Goal: Transaction & Acquisition: Purchase product/service

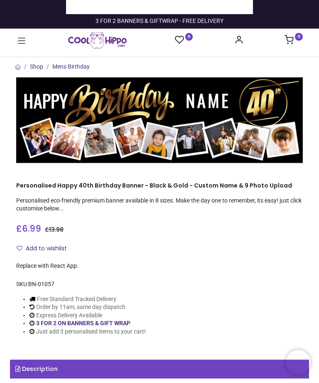
click at [64, 51] on div at bounding box center [159, 51] width 287 height 4
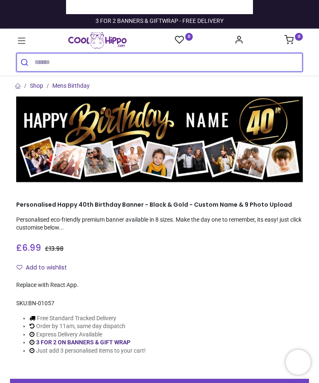
click at [65, 63] on input "search" at bounding box center [169, 62] width 268 height 18
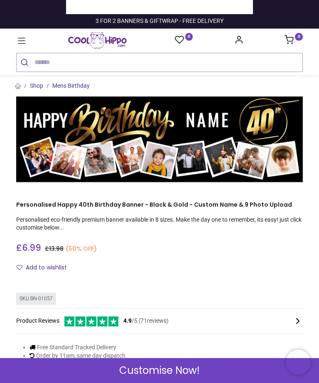
click at [64, 84] on link "Mens Birthday" at bounding box center [70, 85] width 37 height 7
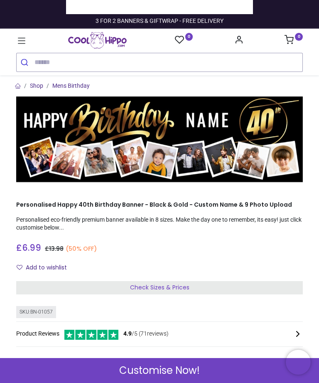
click at [62, 82] on link "Mens Birthday" at bounding box center [70, 85] width 37 height 7
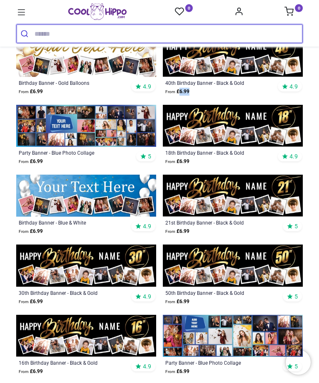
scroll to position [146, 0]
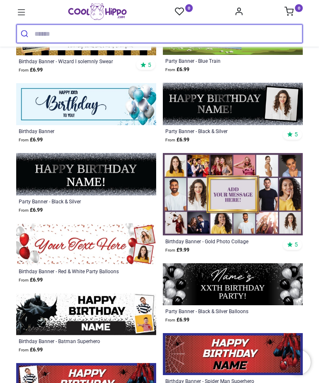
scroll to position [1444, 0]
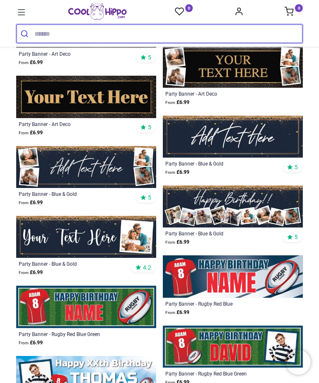
scroll to position [2478, 0]
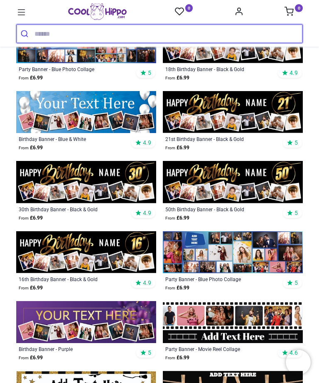
scroll to position [232, 0]
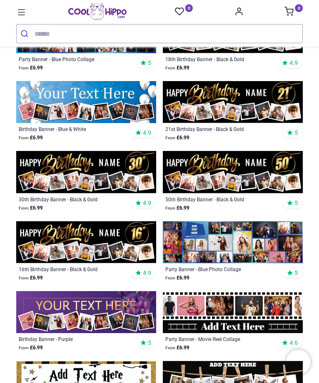
click at [85, 123] on img at bounding box center [86, 102] width 140 height 42
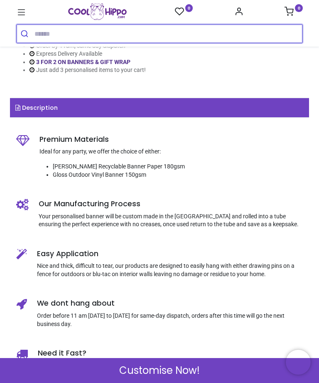
scroll to position [293, 0]
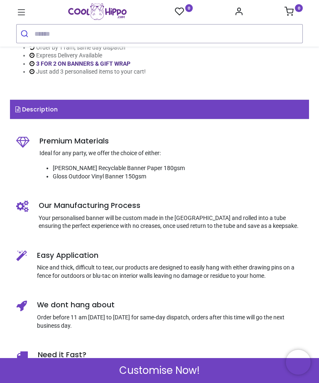
click at [190, 375] on span "Customise Now!" at bounding box center [159, 371] width 81 height 14
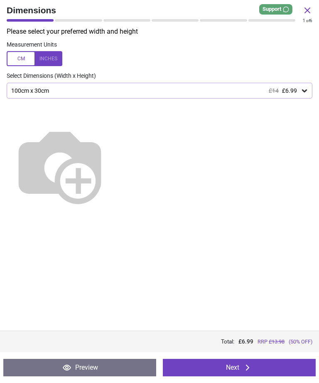
click at [252, 366] on icon at bounding box center [248, 368] width 10 height 10
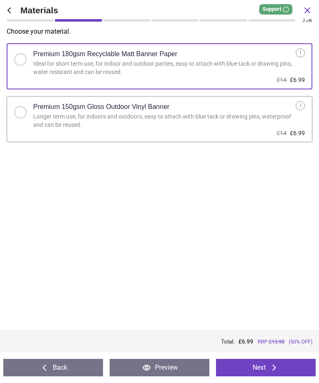
click at [269, 369] on button "Next" at bounding box center [266, 367] width 100 height 17
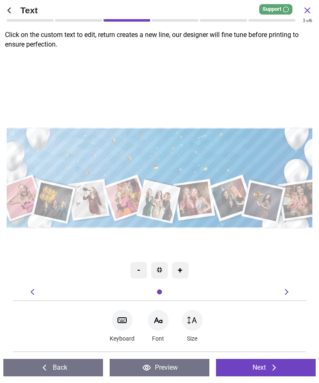
click at [157, 320] on icon at bounding box center [158, 320] width 10 height 10
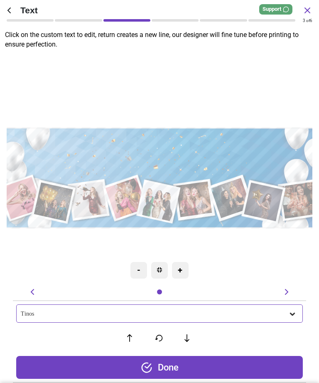
click at [173, 156] on textarea at bounding box center [159, 153] width 299 height 43
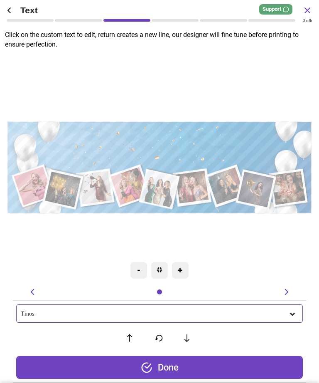
type textarea "**********"
click at [167, 312] on div "Tinos" at bounding box center [155, 313] width 268 height 7
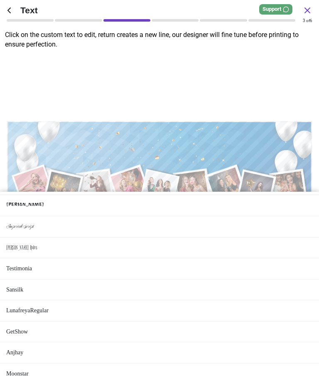
scroll to position [627, 0]
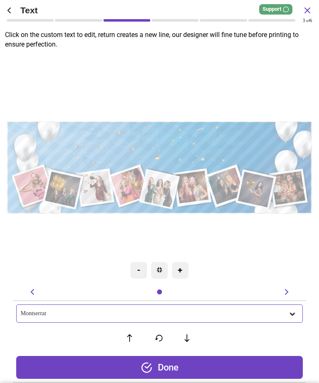
click at [68, 314] on div "Montserrat" at bounding box center [155, 313] width 268 height 7
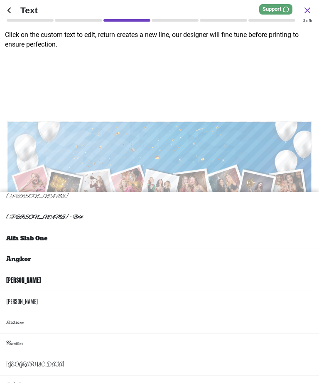
scroll to position [5, 0]
click at [51, 291] on li "Antonio" at bounding box center [159, 301] width 319 height 21
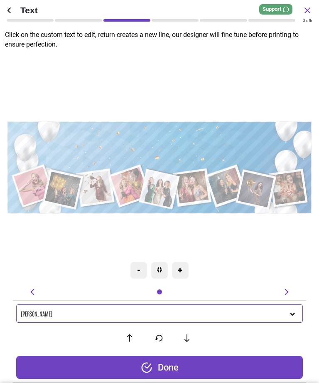
click at [149, 316] on div "Antonio" at bounding box center [155, 313] width 268 height 7
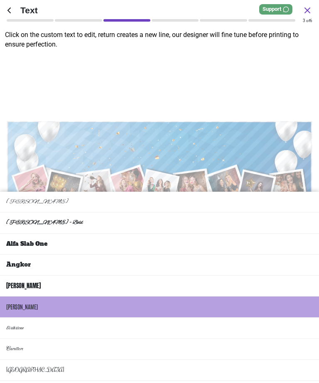
scroll to position [0, 0]
click at [59, 276] on li "Anton" at bounding box center [159, 286] width 319 height 21
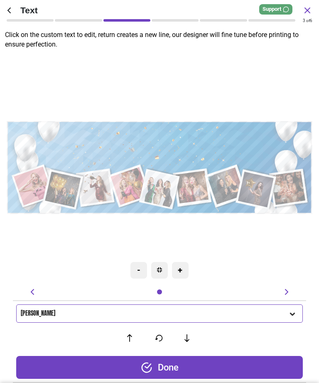
click at [150, 311] on div "Anton" at bounding box center [155, 313] width 268 height 7
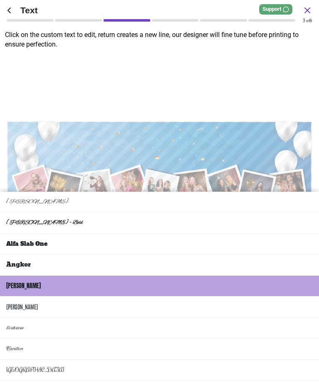
click at [52, 255] on li "Angkor" at bounding box center [159, 265] width 319 height 21
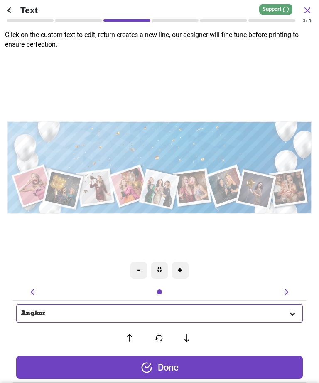
click at [125, 310] on div "Angkor" at bounding box center [155, 313] width 268 height 7
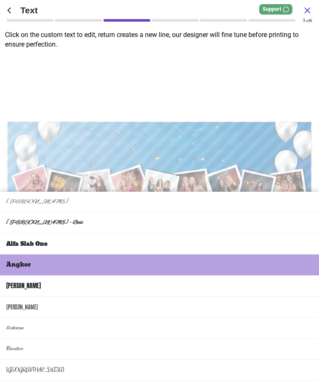
click at [68, 234] on li "Alfa Slab One" at bounding box center [159, 244] width 319 height 21
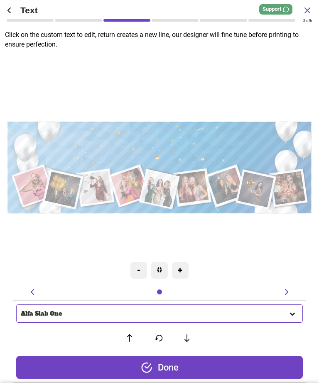
click at [133, 310] on div "Alfa Slab One" at bounding box center [159, 313] width 287 height 18
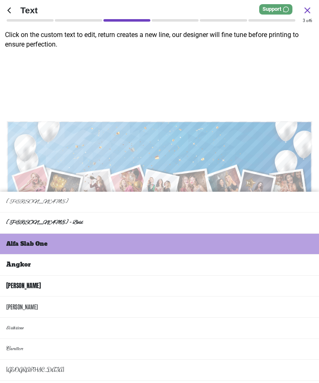
click at [66, 192] on li "[PERSON_NAME]" at bounding box center [159, 202] width 319 height 21
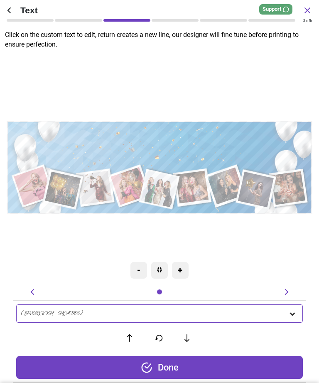
click at [174, 366] on div "Done" at bounding box center [159, 367] width 287 height 23
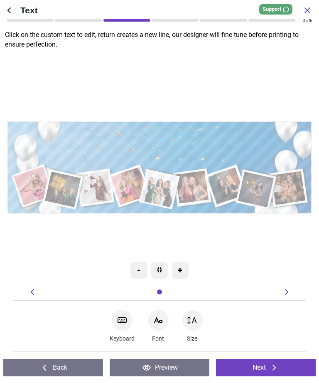
click at [262, 365] on button "Next" at bounding box center [266, 367] width 100 height 17
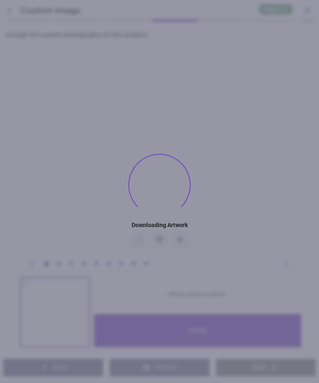
type textarea "**********"
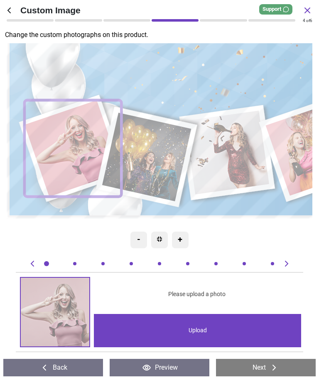
click at [202, 329] on div "Upload" at bounding box center [198, 330] width 208 height 33
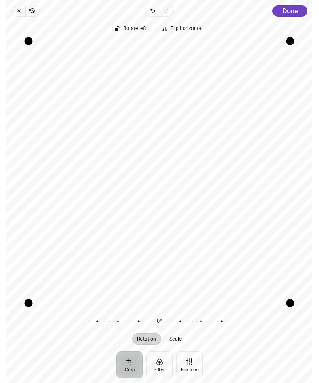
click at [292, 8] on span "Done" at bounding box center [290, 11] width 15 height 8
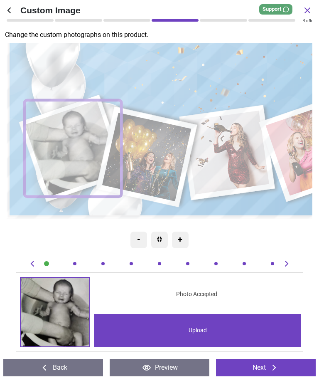
click at [158, 156] on image at bounding box center [147, 157] width 89 height 89
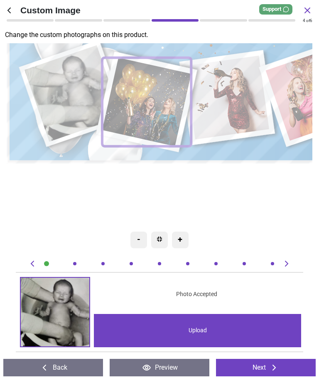
scroll to position [0, 294]
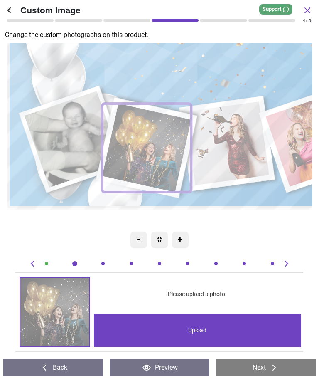
click at [171, 327] on div "Upload" at bounding box center [198, 330] width 208 height 33
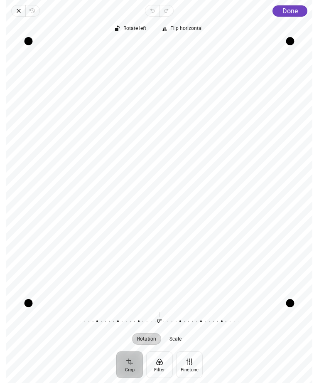
click at [304, 13] on button "Done" at bounding box center [290, 10] width 35 height 11
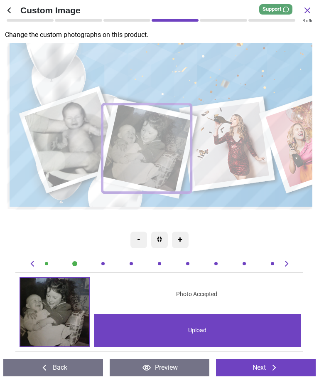
click at [241, 142] on image at bounding box center [228, 144] width 85 height 84
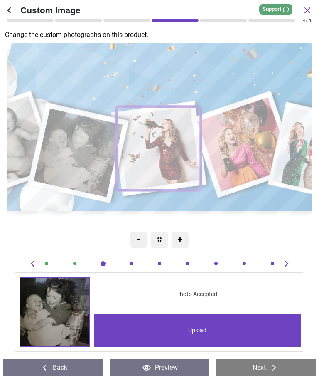
scroll to position [0, 588]
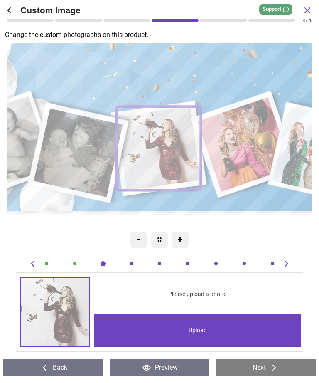
click at [210, 329] on div "Upload" at bounding box center [198, 330] width 208 height 33
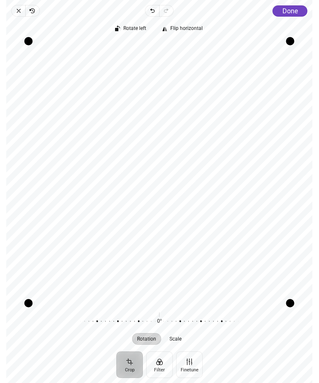
click at [298, 11] on span "Done" at bounding box center [290, 11] width 15 height 8
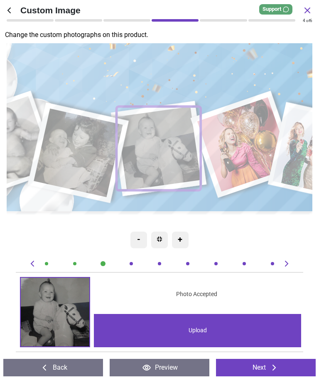
click at [139, 245] on div "-" at bounding box center [139, 240] width 17 height 17
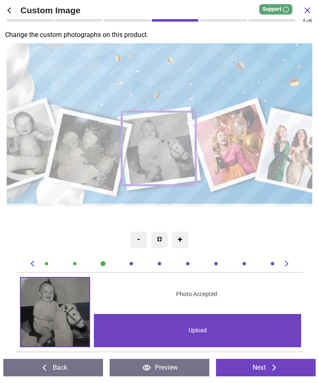
click at [127, 231] on div ".cls-1 { filter: url(#drop-shadow-4); } .cls-1, .cls-2, .cls-3, .cls-4, .cls-5,…" at bounding box center [301, 104] width 673 height 464
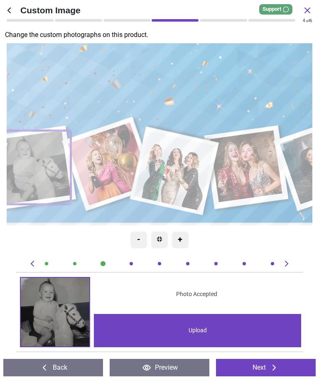
click at [136, 242] on div "-" at bounding box center [139, 240] width 17 height 17
click at [138, 240] on div "-" at bounding box center [139, 240] width 17 height 17
click at [132, 241] on div "-" at bounding box center [139, 240] width 17 height 17
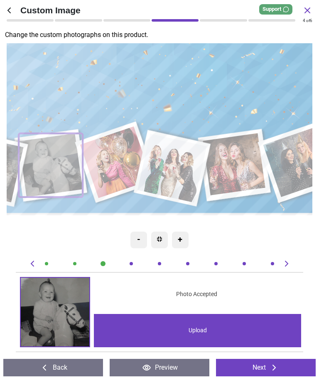
click at [136, 235] on div "-" at bounding box center [139, 240] width 17 height 17
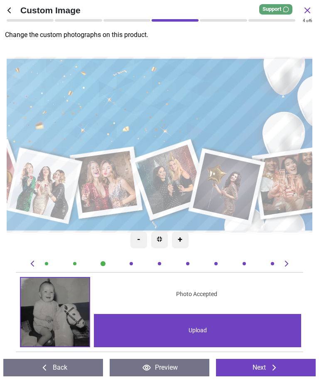
click at [141, 238] on div "-" at bounding box center [139, 240] width 17 height 17
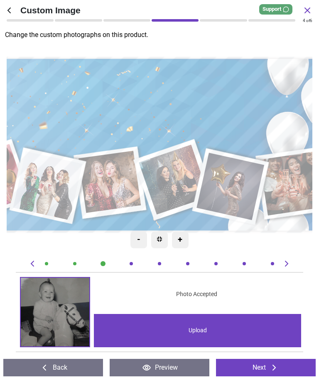
click at [133, 236] on div "-" at bounding box center [139, 240] width 17 height 17
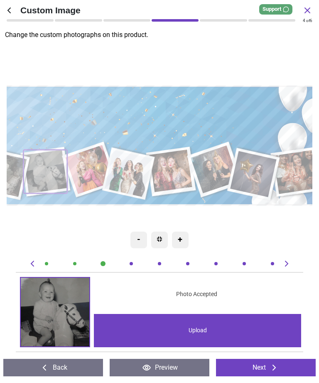
click at [214, 183] on image at bounding box center [216, 170] width 48 height 48
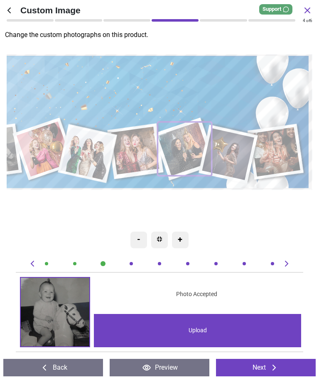
click at [137, 242] on div "-" at bounding box center [139, 240] width 17 height 17
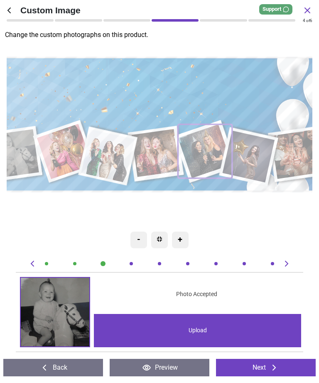
scroll to position [0, 1763]
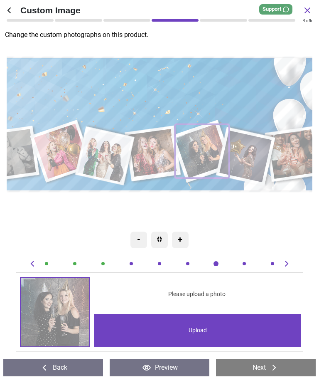
click at [87, 272] on div "0% Please upload a photo Upload" at bounding box center [160, 312] width 288 height 80
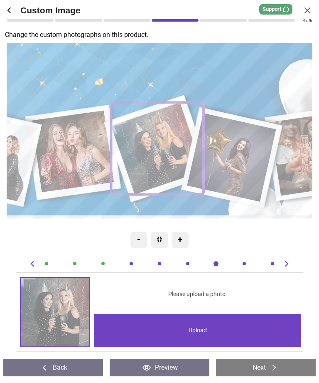
click at [131, 232] on div "-" at bounding box center [139, 240] width 17 height 17
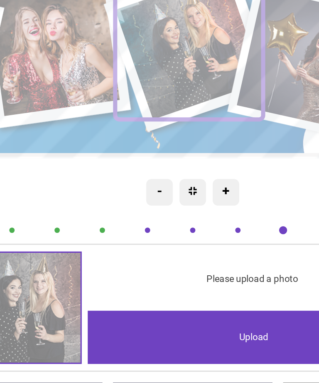
click at [131, 232] on div "-" at bounding box center [139, 240] width 17 height 17
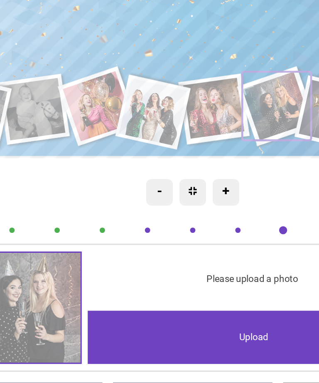
click at [131, 232] on div "-" at bounding box center [139, 240] width 17 height 17
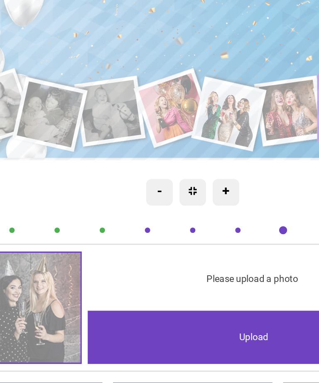
click at [126, 166] on image at bounding box center [148, 188] width 45 height 44
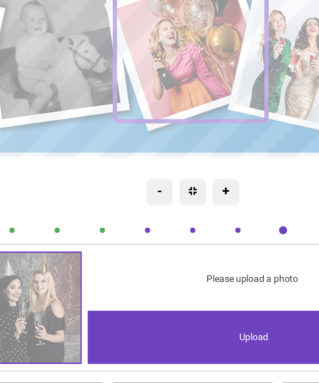
scroll to position [0, 882]
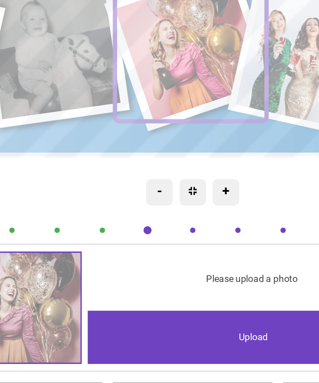
click at [161, 314] on div "Upload" at bounding box center [198, 330] width 208 height 33
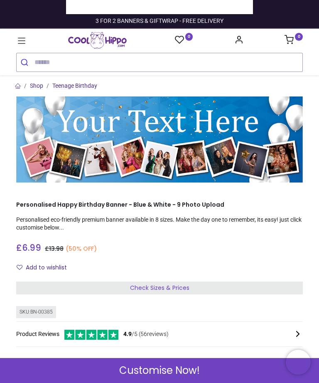
click at [167, 369] on span "Customise Now!" at bounding box center [159, 371] width 81 height 14
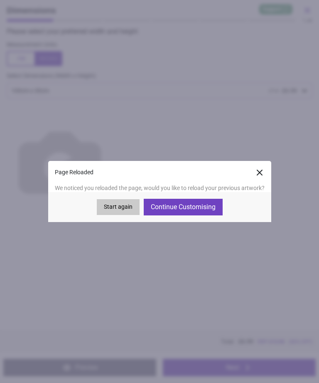
click at [199, 209] on button "Continue Customising" at bounding box center [183, 207] width 79 height 17
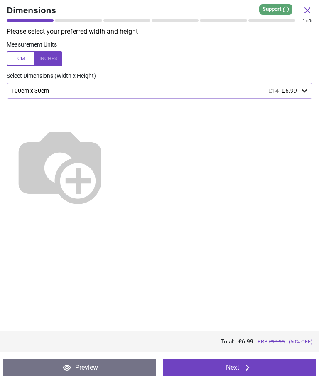
click at [237, 367] on button "Next" at bounding box center [239, 367] width 153 height 17
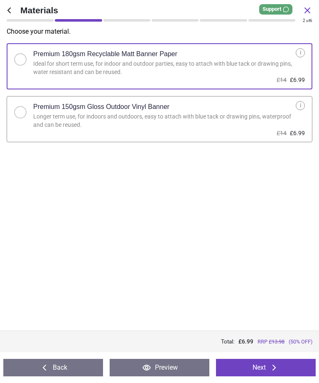
click at [250, 368] on button "Next" at bounding box center [266, 367] width 100 height 17
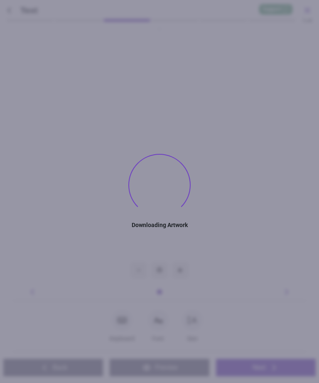
type textarea "**********"
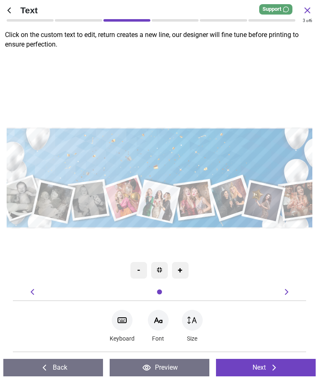
click at [255, 371] on button "Next" at bounding box center [266, 367] width 100 height 17
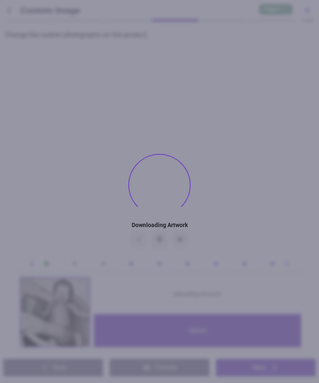
type textarea "**********"
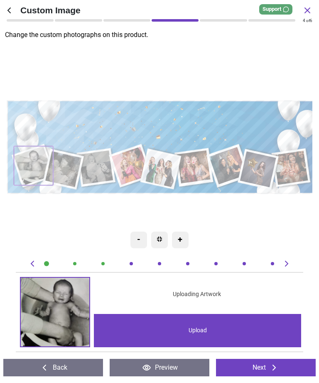
click at [126, 166] on image at bounding box center [131, 165] width 39 height 38
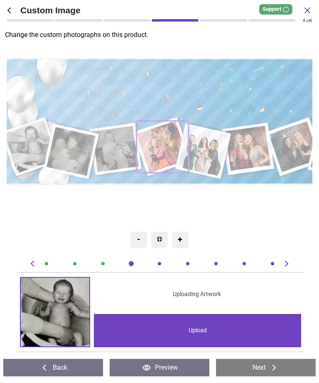
scroll to position [0, 882]
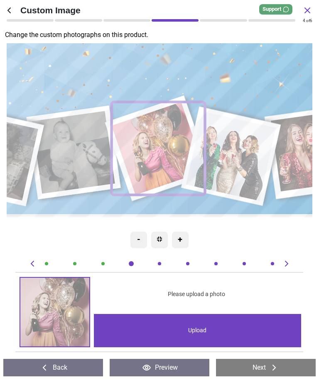
click at [211, 332] on div "Upload" at bounding box center [198, 330] width 208 height 33
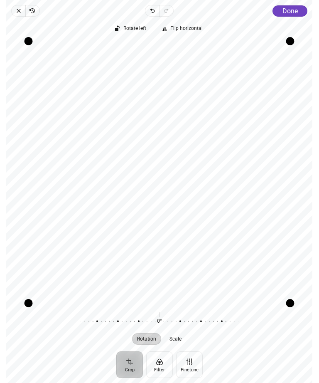
click at [292, 7] on span "Done" at bounding box center [290, 11] width 15 height 8
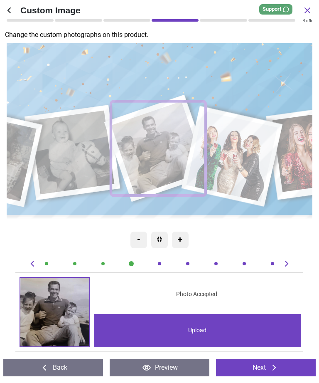
click at [236, 154] on image at bounding box center [234, 156] width 92 height 91
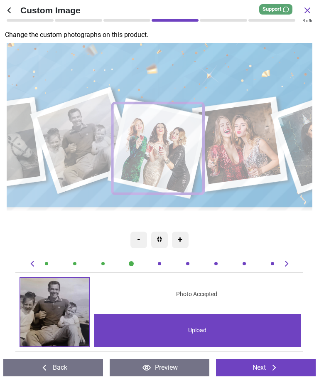
scroll to position [0, 1175]
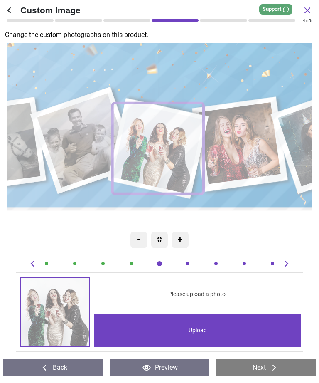
click at [220, 329] on div "Upload" at bounding box center [198, 330] width 208 height 33
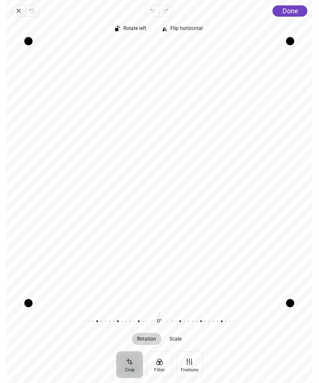
click at [296, 9] on span "Done" at bounding box center [290, 11] width 15 height 8
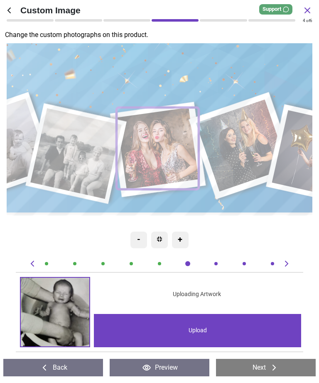
scroll to position [0, 1470]
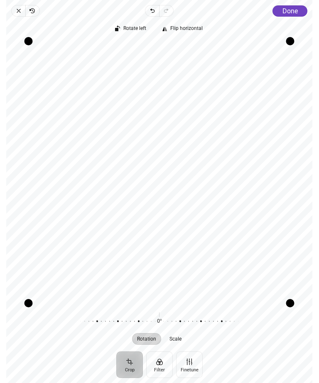
click at [291, 8] on span "Done" at bounding box center [290, 11] width 15 height 8
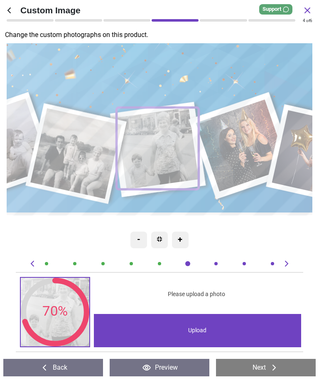
click at [245, 147] on image at bounding box center [244, 145] width 93 height 92
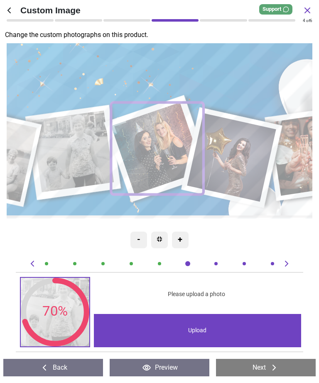
scroll to position [0, 1763]
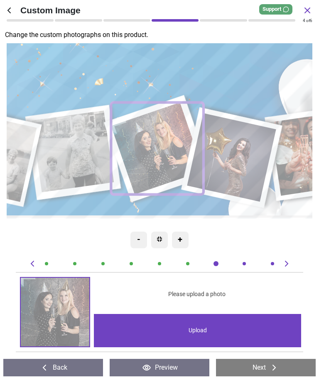
click at [205, 327] on div "Upload" at bounding box center [198, 330] width 208 height 33
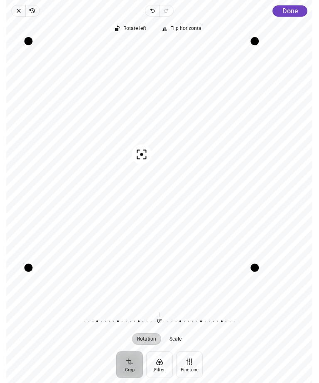
click at [127, 365] on button "Crop" at bounding box center [129, 364] width 27 height 27
click at [176, 337] on span "Scale" at bounding box center [176, 338] width 12 height 5
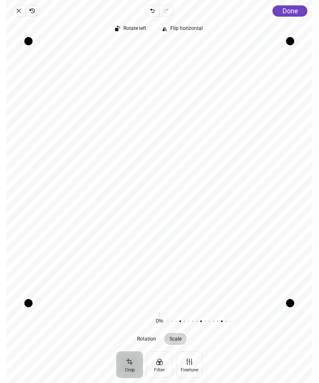
click at [290, 7] on span "Done" at bounding box center [290, 11] width 15 height 8
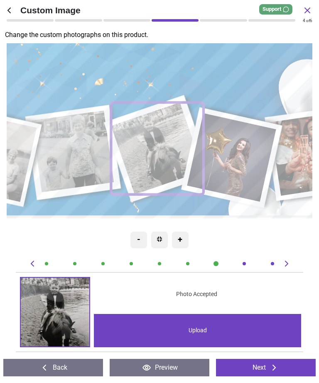
click at [241, 161] on image at bounding box center [234, 157] width 89 height 89
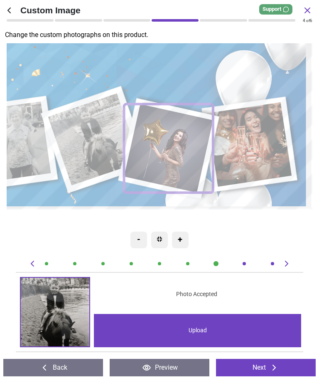
scroll to position [0, 2057]
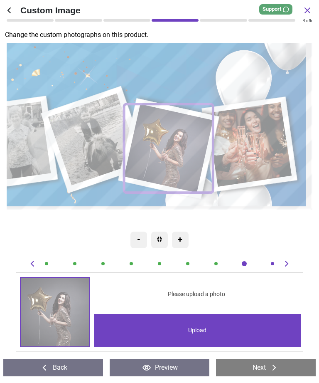
click at [210, 330] on div "Upload" at bounding box center [198, 330] width 208 height 33
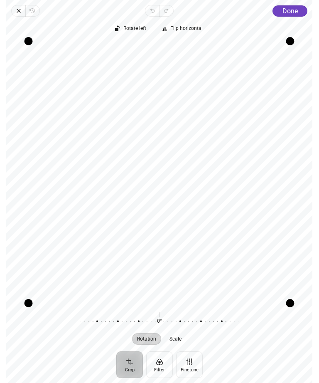
click at [291, 9] on span "Done" at bounding box center [290, 11] width 15 height 8
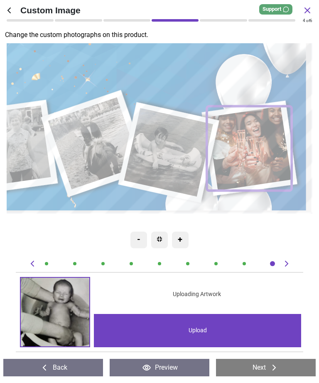
scroll to position [0, 2351]
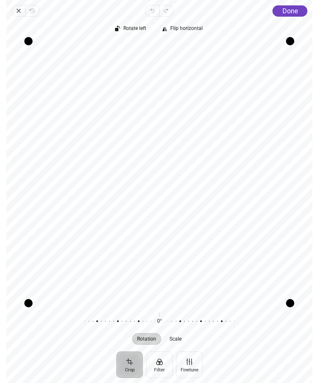
click at [292, 9] on span "Done" at bounding box center [290, 11] width 15 height 8
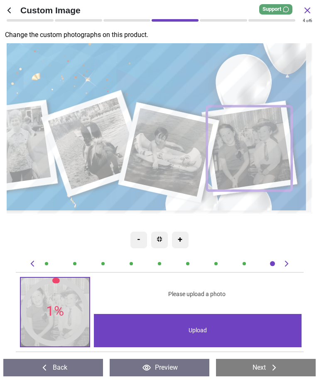
click at [163, 366] on button "Preview" at bounding box center [160, 367] width 100 height 17
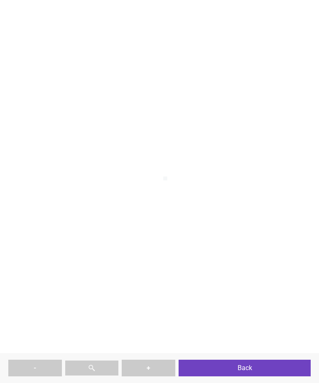
type textarea "**********"
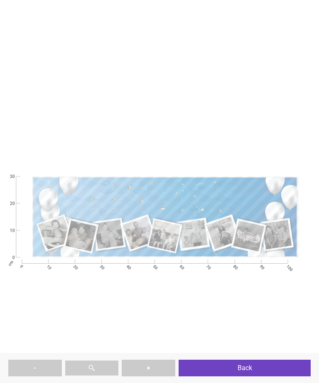
click at [260, 370] on button "Back" at bounding box center [245, 368] width 132 height 17
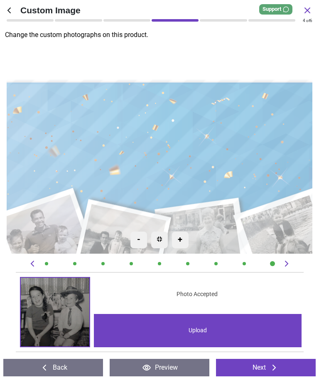
click at [196, 154] on div ".cls-1 { filter: url(#drop-shadow-4); } .cls-1, .cls-2, .cls-3, .cls-4, .cls-5,…" at bounding box center [122, 195] width 765 height 233
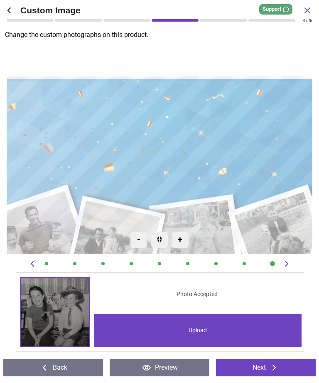
click at [65, 367] on button "Back" at bounding box center [53, 367] width 100 height 17
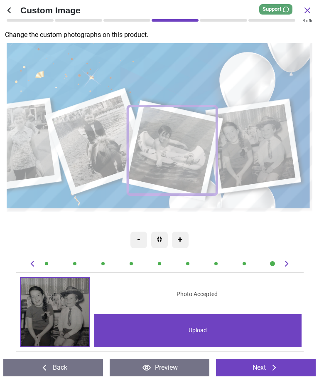
scroll to position [0, 2057]
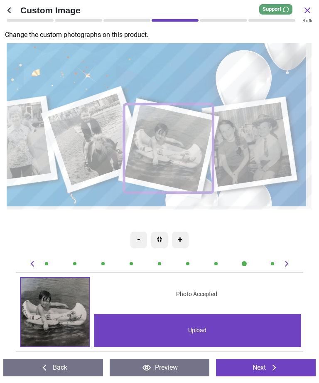
click at [67, 365] on button "Back" at bounding box center [53, 367] width 100 height 17
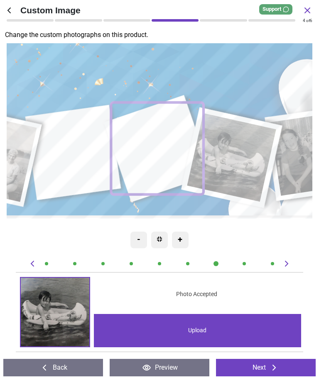
click at [63, 362] on button "Back" at bounding box center [53, 367] width 100 height 17
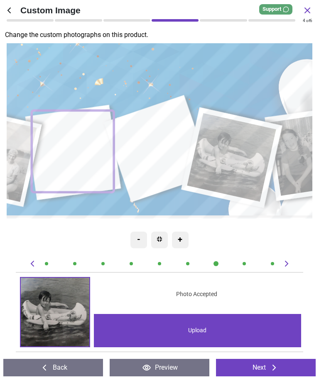
scroll to position [0, 1763]
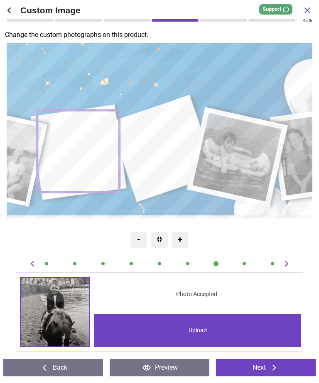
click at [57, 364] on button "Back" at bounding box center [53, 367] width 100 height 17
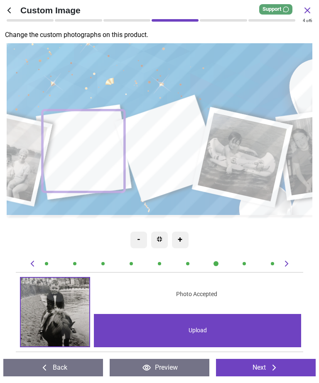
scroll to position [0, 1470]
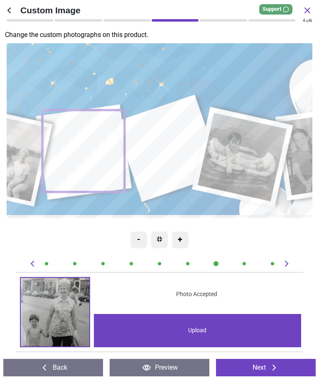
click at [54, 364] on button "Back" at bounding box center [53, 367] width 100 height 17
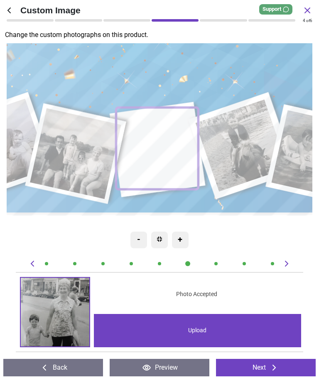
click at [53, 365] on button "Back" at bounding box center [53, 367] width 100 height 17
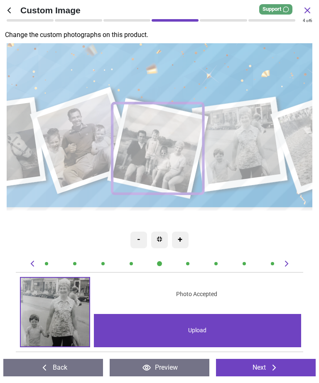
click at [59, 364] on button "Back" at bounding box center [53, 367] width 100 height 17
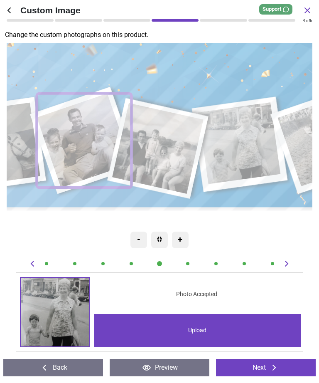
click at [59, 365] on button "Back" at bounding box center [53, 367] width 100 height 17
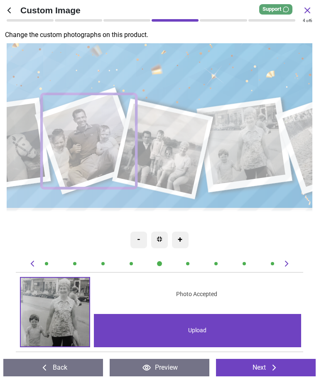
scroll to position [0, 999]
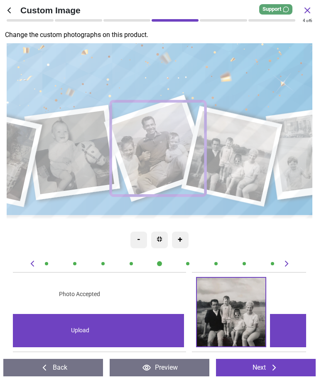
click at [57, 361] on button "Back" at bounding box center [53, 367] width 100 height 17
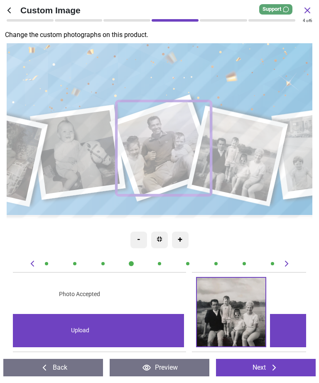
click at [58, 365] on button "Back" at bounding box center [53, 367] width 100 height 17
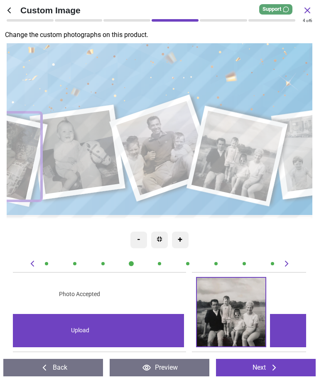
scroll to position [0, 588]
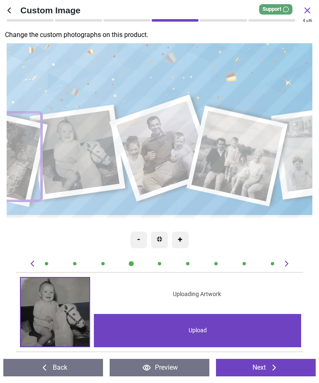
click at [55, 362] on button "Back" at bounding box center [53, 367] width 100 height 17
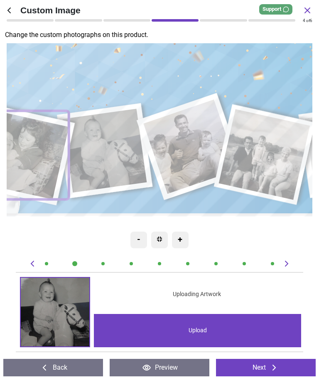
scroll to position [0, 294]
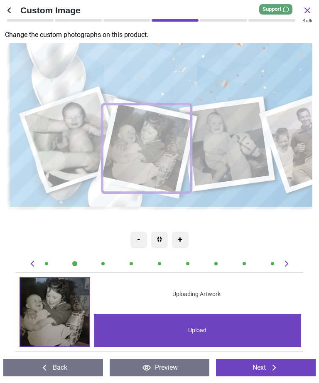
click at [59, 367] on button "Back" at bounding box center [53, 367] width 100 height 17
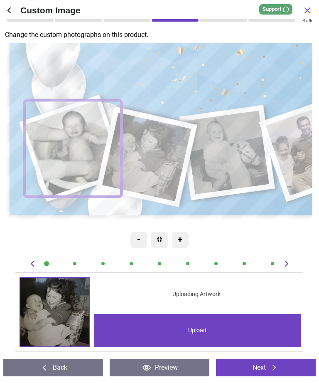
click at [59, 364] on button "Back" at bounding box center [53, 367] width 100 height 17
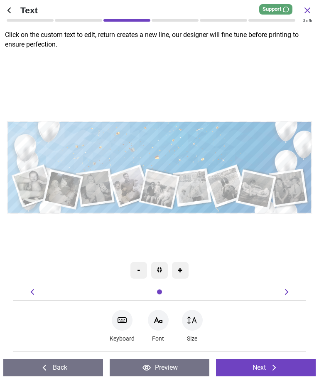
type textarea "**********"
click at [193, 320] on icon at bounding box center [193, 320] width 10 height 10
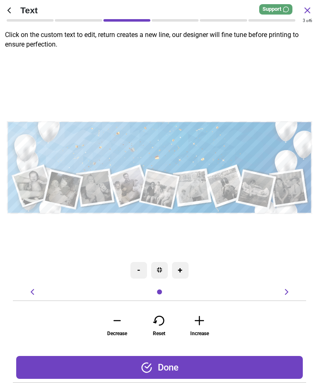
click at [119, 321] on icon at bounding box center [117, 321] width 6 height 0
click at [114, 320] on icon at bounding box center [117, 320] width 17 height 12
click at [116, 320] on icon at bounding box center [117, 320] width 17 height 12
click at [222, 365] on div "Done" at bounding box center [159, 367] width 287 height 23
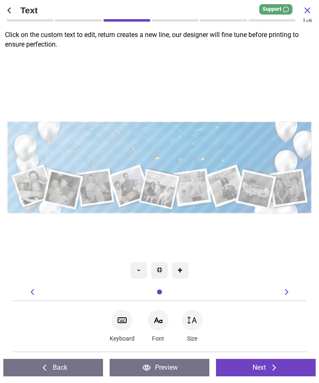
click at [273, 367] on icon at bounding box center [275, 368] width 10 height 10
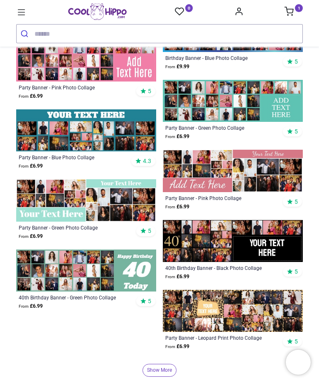
scroll to position [919, 0]
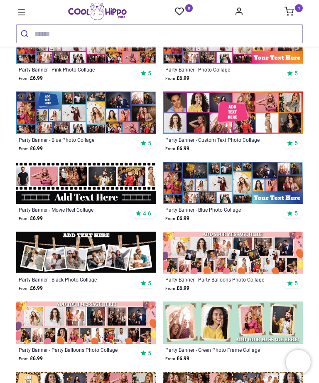
scroll to position [228, 0]
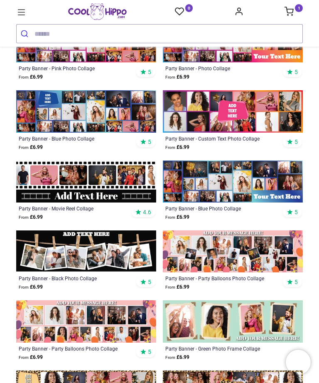
click at [83, 132] on img at bounding box center [86, 111] width 140 height 42
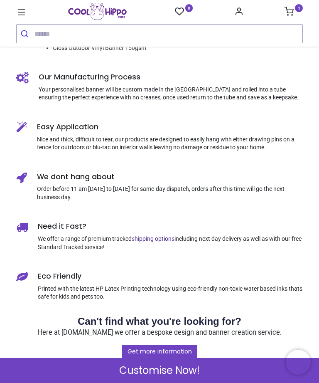
scroll to position [416, 0]
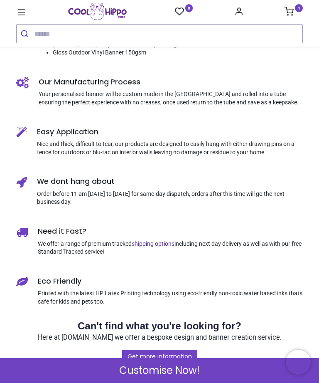
click at [189, 371] on span "Customise Now!" at bounding box center [159, 371] width 81 height 14
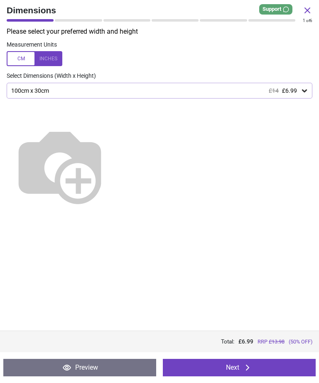
click at [242, 367] on button "Next" at bounding box center [239, 367] width 153 height 17
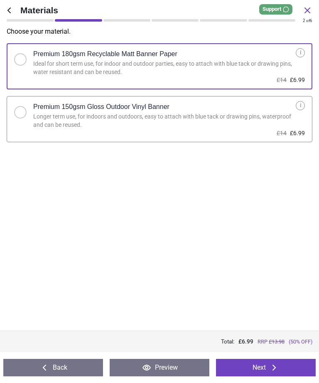
click at [269, 368] on button "Next" at bounding box center [266, 367] width 100 height 17
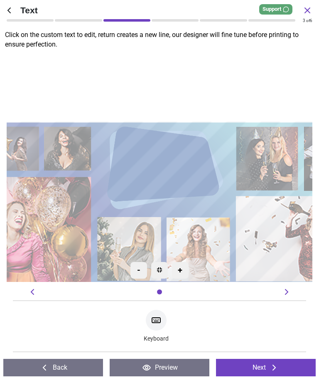
click at [160, 170] on textarea at bounding box center [159, 167] width 89 height 19
type textarea "**"
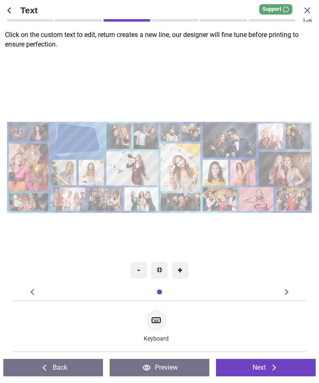
click at [270, 365] on icon at bounding box center [275, 368] width 10 height 10
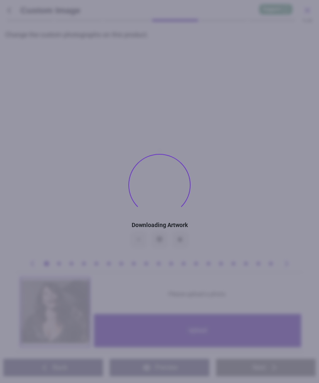
type textarea "**"
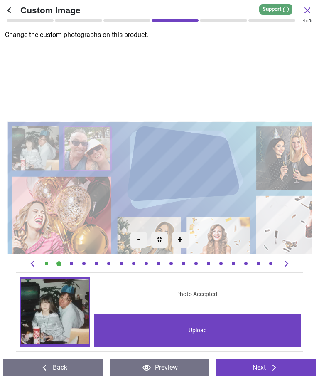
scroll to position [0, 294]
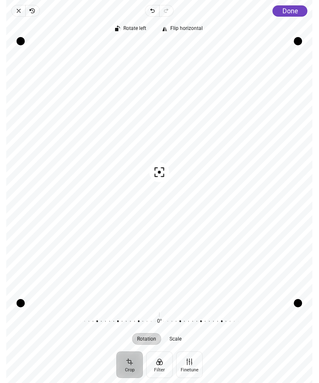
click at [289, 10] on span "Done" at bounding box center [290, 11] width 15 height 8
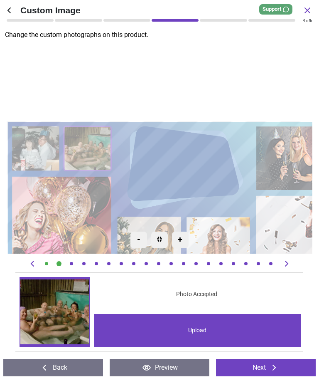
click at [224, 328] on div "Upload" at bounding box center [198, 330] width 208 height 33
click at [216, 331] on div "Upload" at bounding box center [198, 330] width 208 height 33
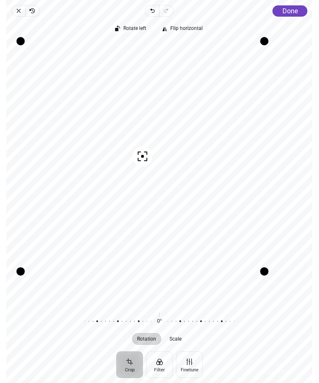
click at [293, 11] on span "Done" at bounding box center [290, 11] width 15 height 8
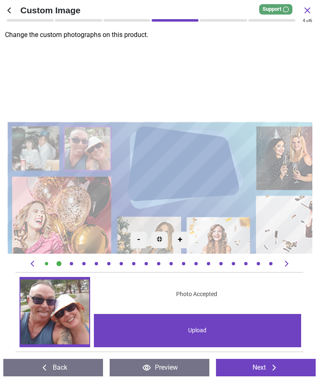
click at [258, 367] on button "Next" at bounding box center [266, 367] width 100 height 17
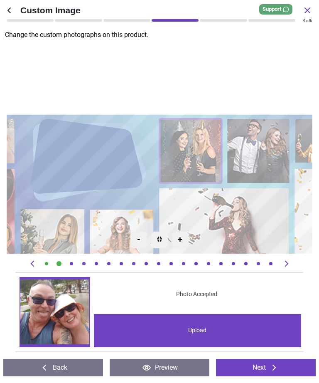
scroll to position [0, 588]
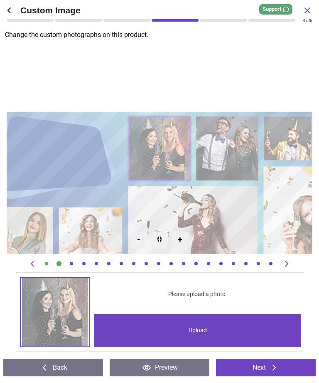
click at [220, 332] on div "Upload" at bounding box center [198, 330] width 208 height 33
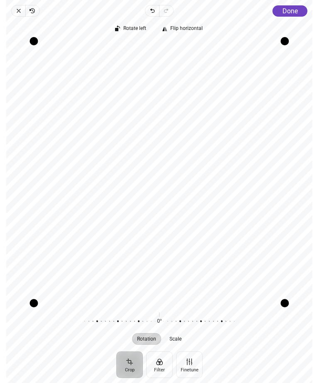
click at [289, 10] on span "Done" at bounding box center [290, 11] width 15 height 8
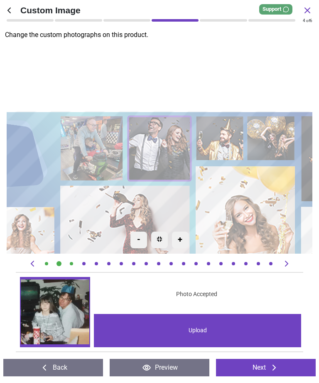
scroll to position [0, 882]
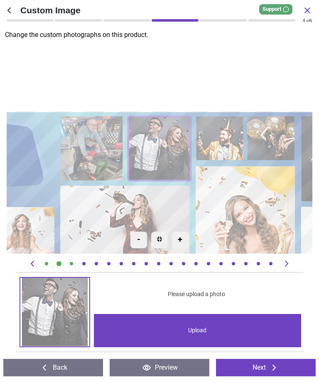
click at [196, 327] on div "Upload" at bounding box center [198, 330] width 208 height 33
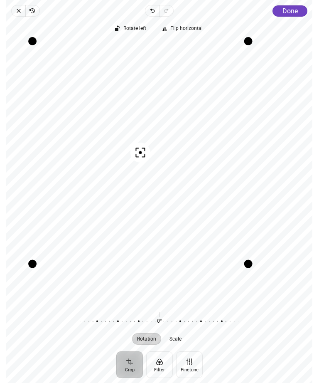
click at [293, 10] on span "Done" at bounding box center [290, 11] width 15 height 8
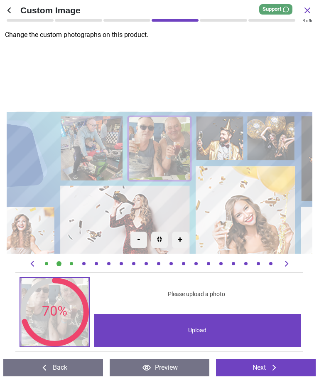
click at [261, 368] on button "Next" at bounding box center [266, 367] width 100 height 17
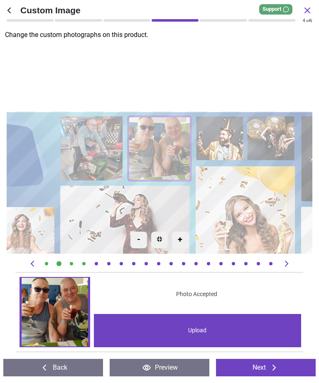
click at [264, 365] on button "Next" at bounding box center [266, 367] width 100 height 17
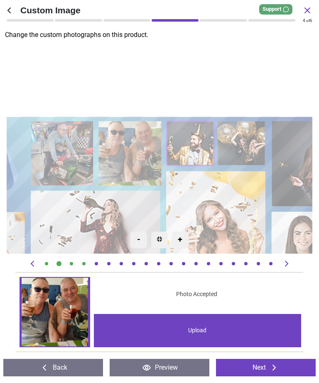
scroll to position [0, 1175]
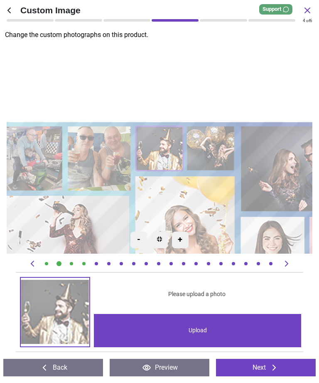
click at [244, 327] on div "Upload" at bounding box center [198, 330] width 208 height 33
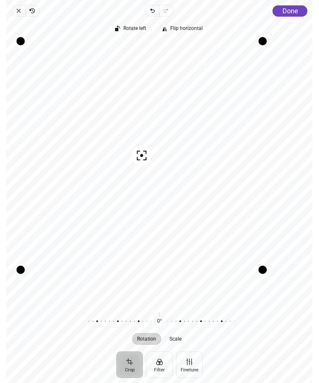
click at [290, 10] on span "Done" at bounding box center [290, 11] width 15 height 8
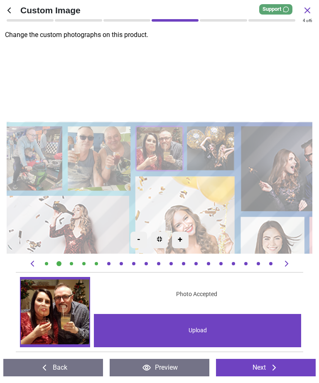
click at [262, 367] on button "Next" at bounding box center [266, 367] width 100 height 17
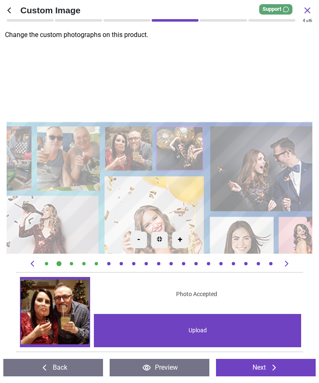
scroll to position [0, 1470]
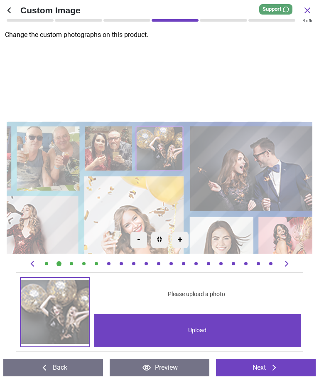
click at [233, 327] on div "Upload" at bounding box center [198, 330] width 208 height 33
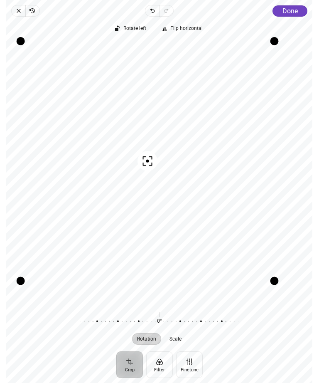
click at [307, 25] on div "Rotate left Flip horizontal" at bounding box center [159, 29] width 307 height 12
click at [291, 12] on span "Done" at bounding box center [290, 11] width 15 height 8
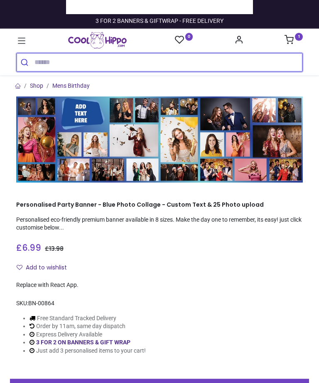
scroll to position [-48, 0]
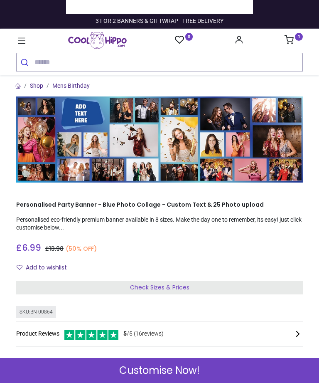
click at [181, 373] on span "Customise Now!" at bounding box center [159, 371] width 81 height 14
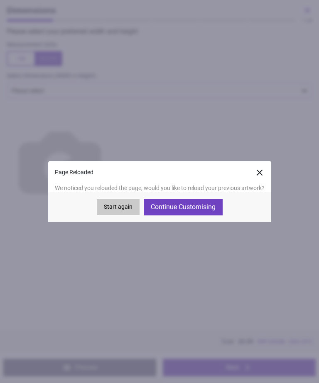
scroll to position [0, 0]
click at [193, 204] on button "Continue Customising" at bounding box center [183, 207] width 79 height 17
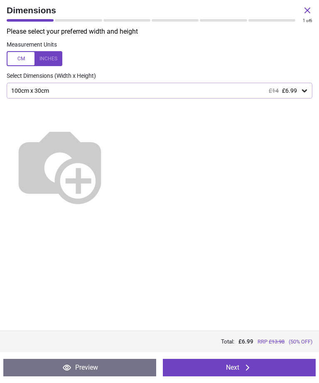
click at [245, 364] on icon at bounding box center [248, 368] width 10 height 10
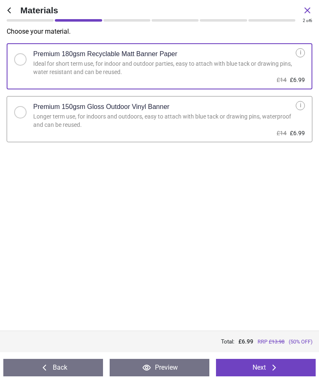
click at [259, 364] on button "Next" at bounding box center [266, 367] width 100 height 17
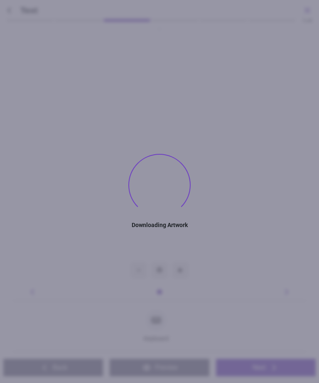
type textarea "**"
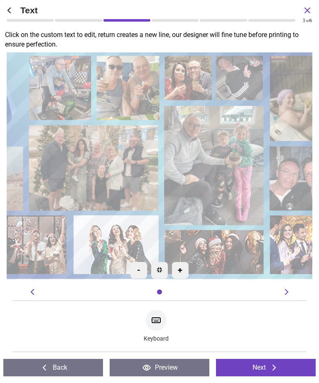
click at [268, 368] on button "Next" at bounding box center [266, 367] width 100 height 17
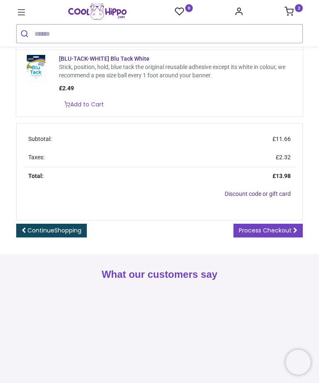
scroll to position [274, 0]
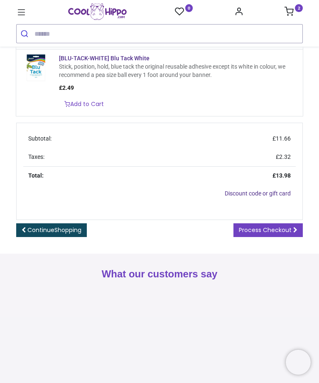
click at [275, 234] on span "Process Checkout" at bounding box center [265, 230] width 53 height 8
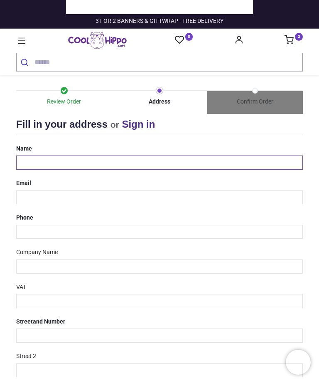
click at [148, 157] on input "text" at bounding box center [159, 163] width 287 height 14
type input "****"
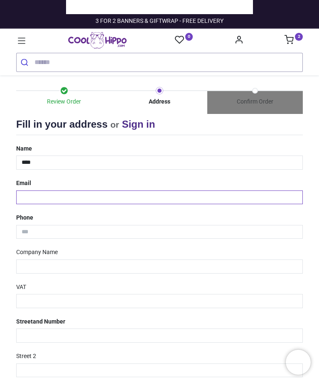
click at [148, 190] on input "email" at bounding box center [159, 197] width 287 height 14
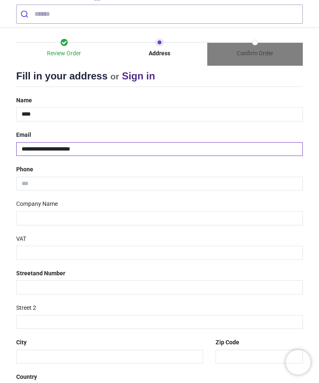
scroll to position [52, 0]
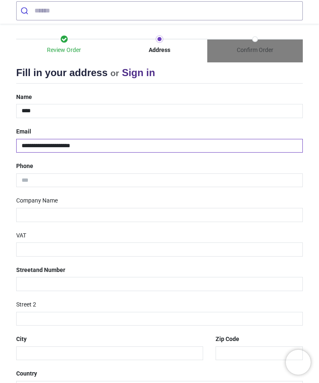
type input "**********"
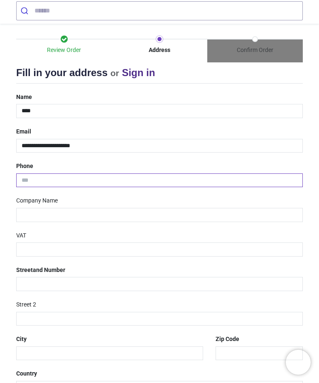
click at [102, 175] on input "tel" at bounding box center [159, 180] width 287 height 14
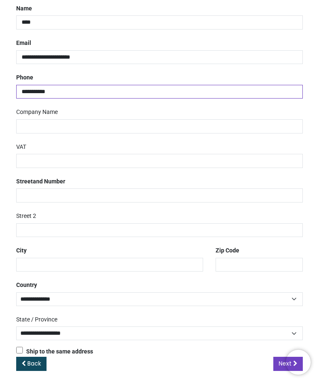
scroll to position [139, 0]
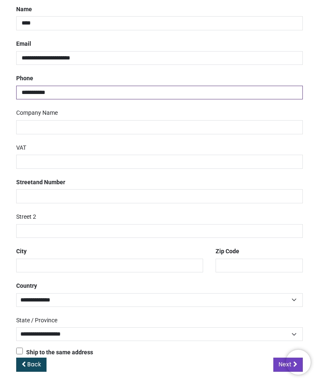
type input "**********"
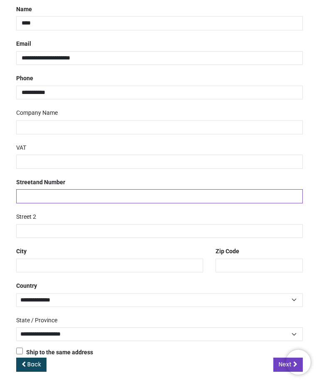
click at [82, 190] on input "text" at bounding box center [159, 196] width 287 height 14
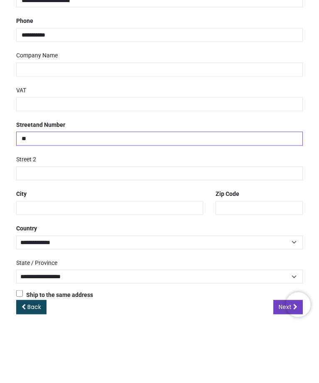
type input "**"
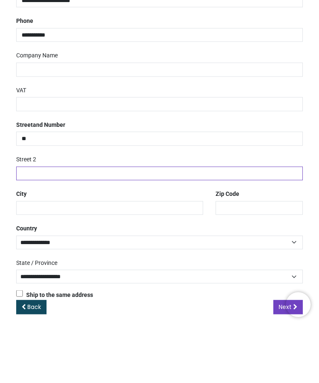
click at [65, 224] on input "text" at bounding box center [159, 231] width 287 height 14
type input "**********"
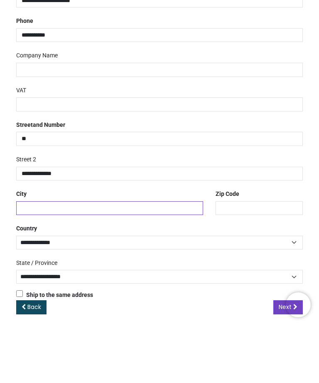
click at [134, 259] on input "text" at bounding box center [109, 266] width 187 height 14
type input "********"
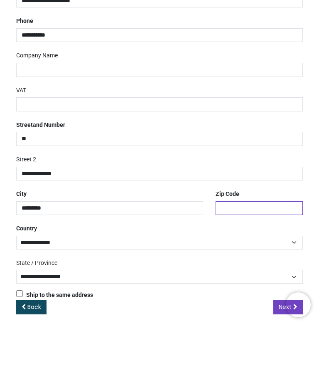
click at [240, 259] on input "text" at bounding box center [259, 266] width 87 height 14
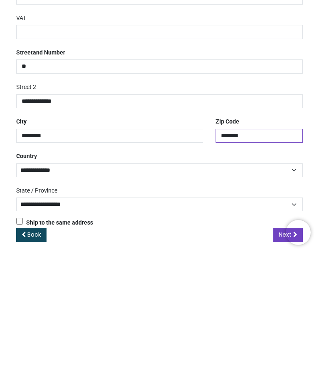
type input "********"
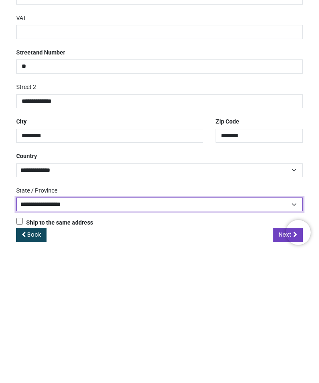
click at [192, 327] on select "**********" at bounding box center [159, 334] width 287 height 14
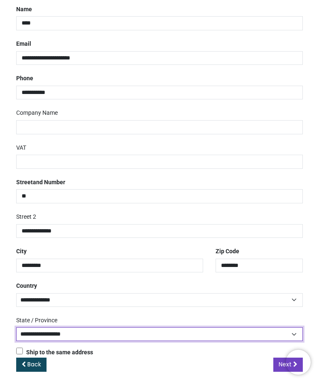
select select "***"
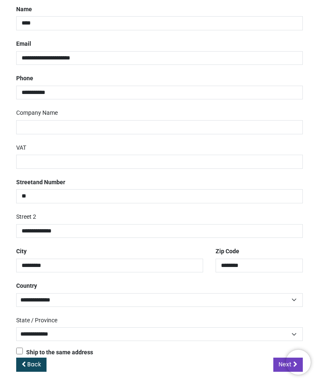
click at [280, 360] on span "Next" at bounding box center [285, 364] width 13 height 8
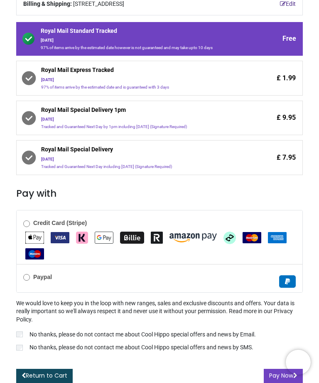
scroll to position [143, 0]
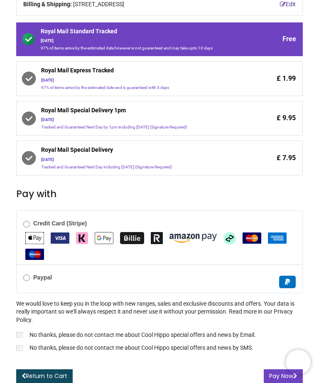
click at [273, 371] on button "Pay Now" at bounding box center [283, 376] width 39 height 14
